Goal: Browse casually: Explore the website without a specific task or goal

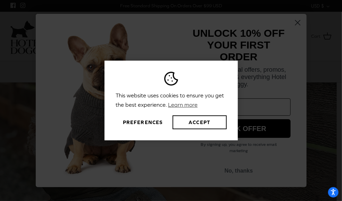
click at [199, 138] on div "This website uses cookies to ensure you get the best experience. Learn more Pre…" at bounding box center [170, 101] width 133 height 80
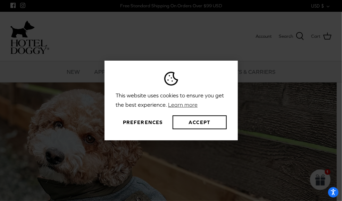
click at [199, 133] on div "This website uses cookies to ensure you get the best experience. Learn more Pre…" at bounding box center [170, 101] width 133 height 80
click at [201, 127] on button "Accept" at bounding box center [199, 123] width 54 height 14
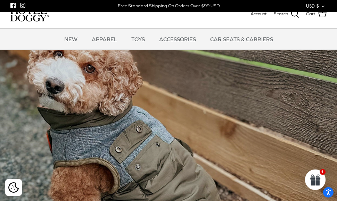
scroll to position [69, 0]
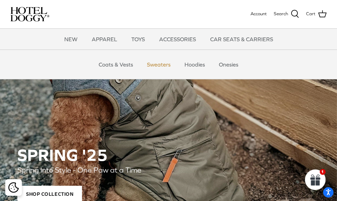
click at [152, 67] on link "Sweaters" at bounding box center [159, 64] width 36 height 21
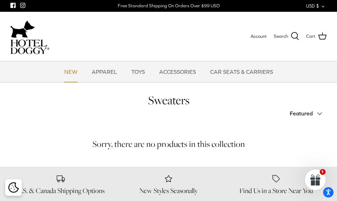
click at [75, 73] on link "NEW" at bounding box center [71, 71] width 26 height 21
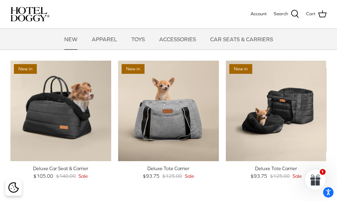
scroll to position [694, 0]
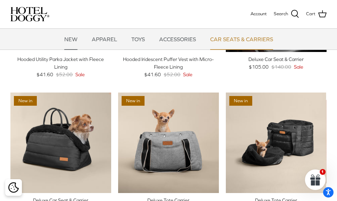
click at [255, 43] on link "CAR SEATS & CARRIERS" at bounding box center [241, 39] width 75 height 21
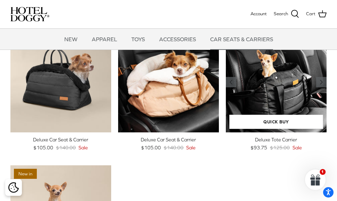
scroll to position [35, 0]
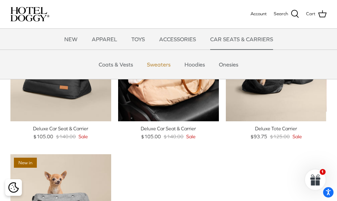
click at [173, 68] on link "Sweaters" at bounding box center [159, 64] width 36 height 21
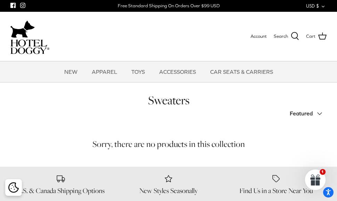
click at [14, 45] on img at bounding box center [29, 47] width 39 height 15
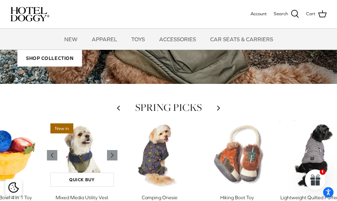
scroll to position [243, 0]
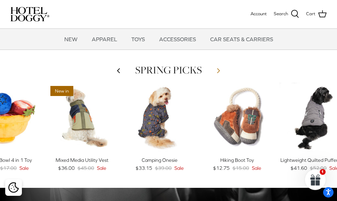
click at [218, 70] on polyline at bounding box center [218, 71] width 2 height 4
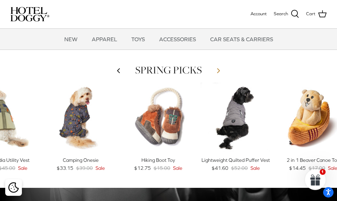
click at [218, 70] on polyline at bounding box center [218, 71] width 2 height 4
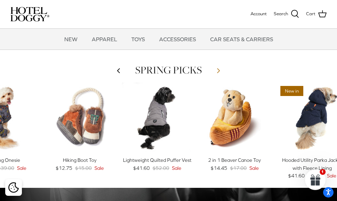
click at [218, 70] on polyline at bounding box center [218, 71] width 2 height 4
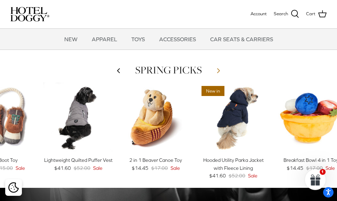
click at [218, 70] on polyline at bounding box center [218, 71] width 2 height 4
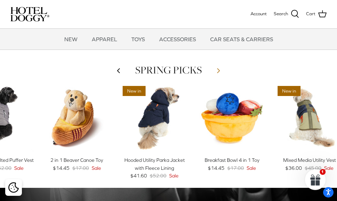
click at [218, 70] on polyline at bounding box center [218, 71] width 2 height 4
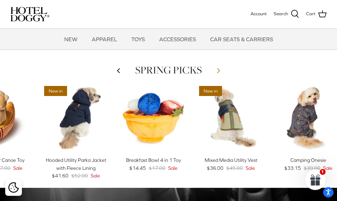
click at [218, 70] on polyline at bounding box center [218, 71] width 2 height 4
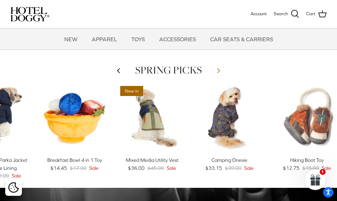
click at [218, 70] on polyline at bounding box center [218, 71] width 2 height 4
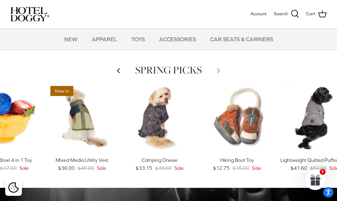
click at [218, 70] on polyline at bounding box center [218, 71] width 2 height 4
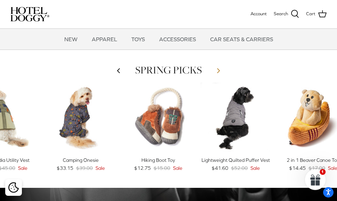
click at [218, 70] on polyline at bounding box center [218, 71] width 2 height 4
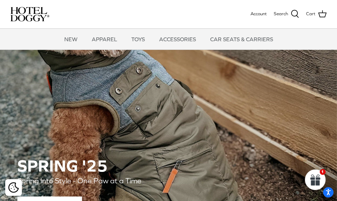
scroll to position [104, 0]
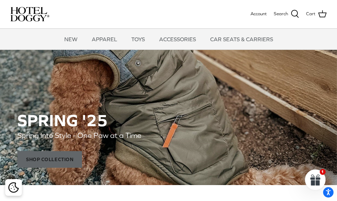
click at [62, 153] on span "Shop Collection" at bounding box center [49, 160] width 65 height 17
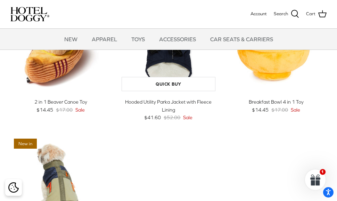
scroll to position [139, 0]
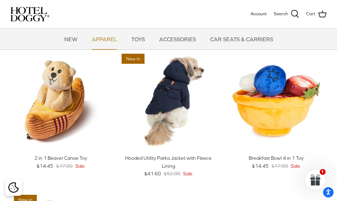
click at [108, 40] on link "APPAREL" at bounding box center [104, 39] width 38 height 21
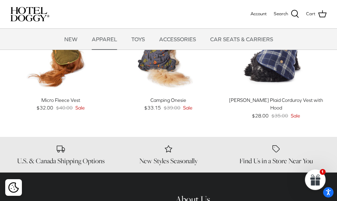
scroll to position [764, 0]
